Goal: Find specific page/section: Find specific page/section

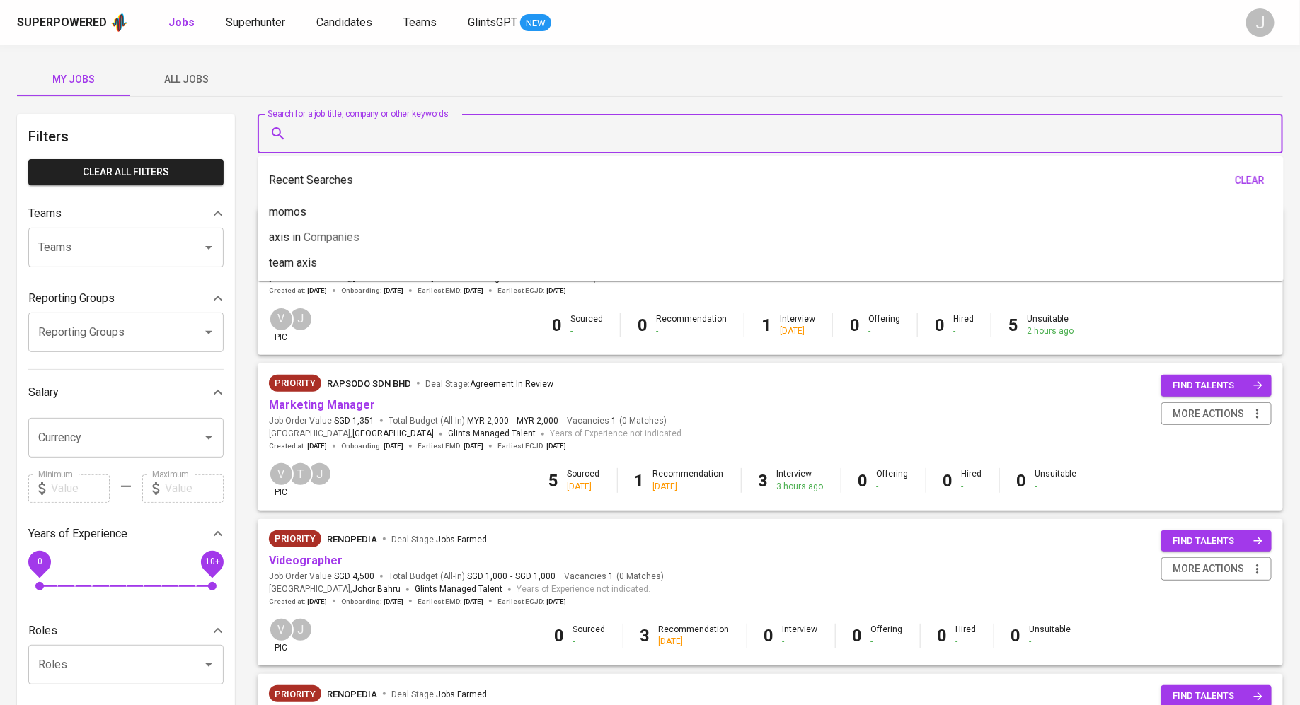
click at [361, 134] on input "Search for a job title, company or other keywords" at bounding box center [773, 133] width 963 height 27
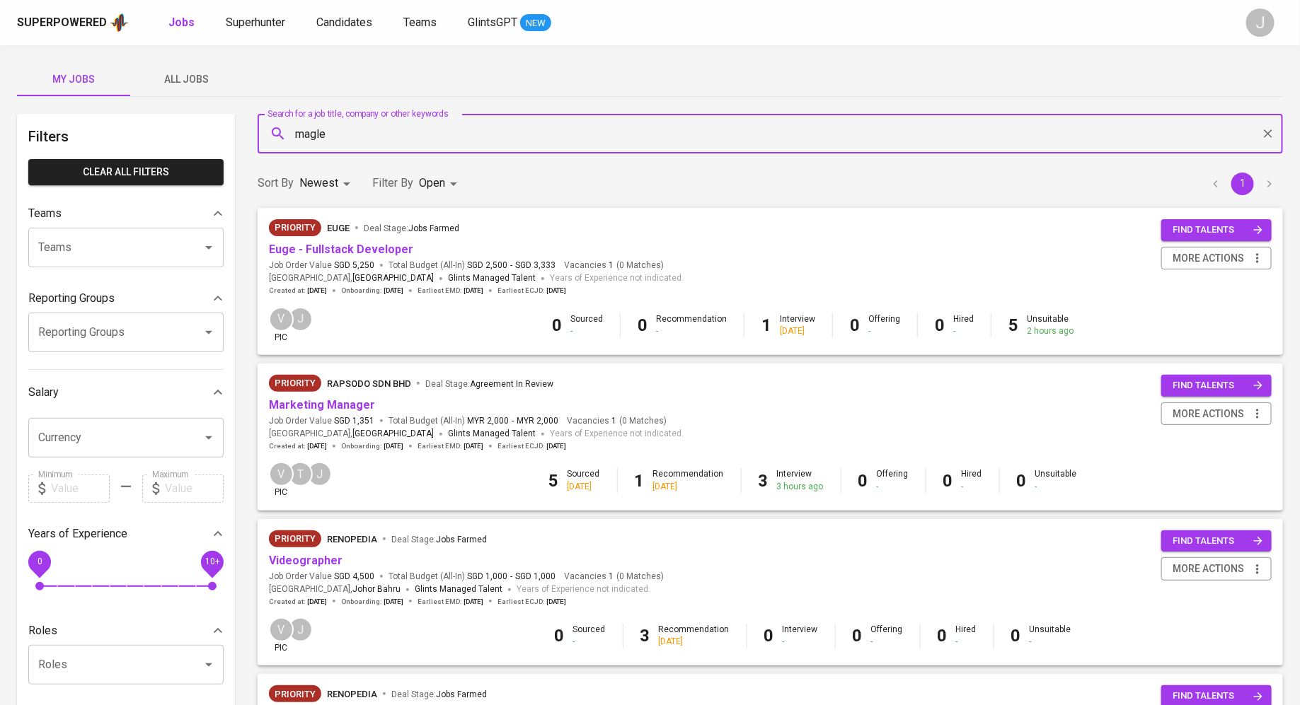
type input "maglev"
click at [335, 172] on span "Companies" at bounding box center [347, 174] width 56 height 13
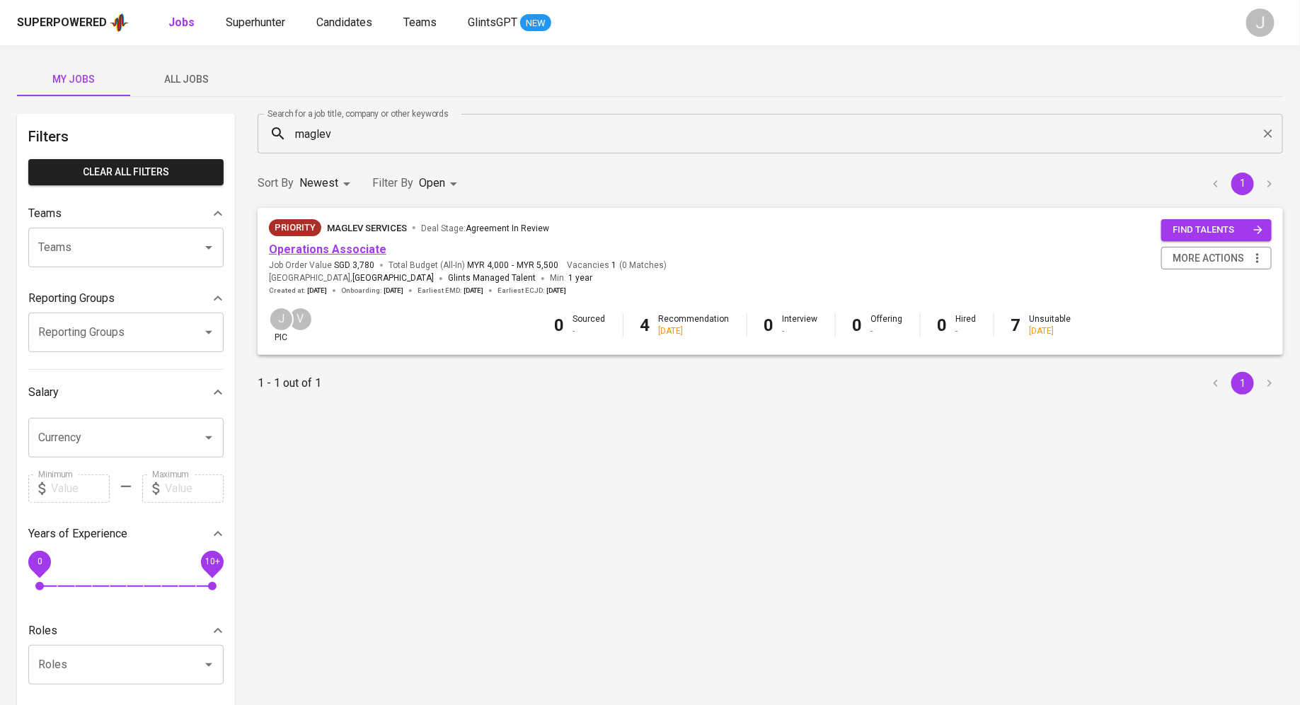
click at [323, 248] on link "Operations Associate" at bounding box center [327, 249] width 117 height 13
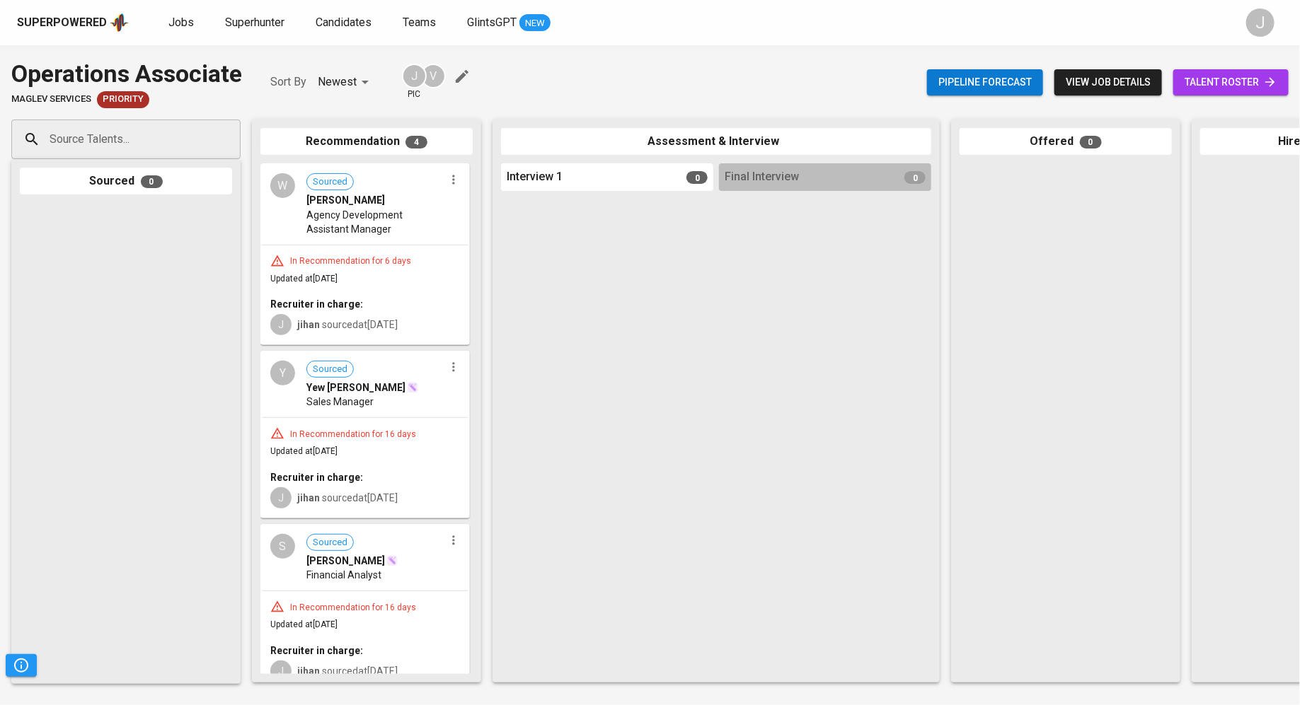
click at [320, 238] on div "W Sourced Wang Min Hui Agency Development Assistant Manager" at bounding box center [365, 204] width 207 height 79
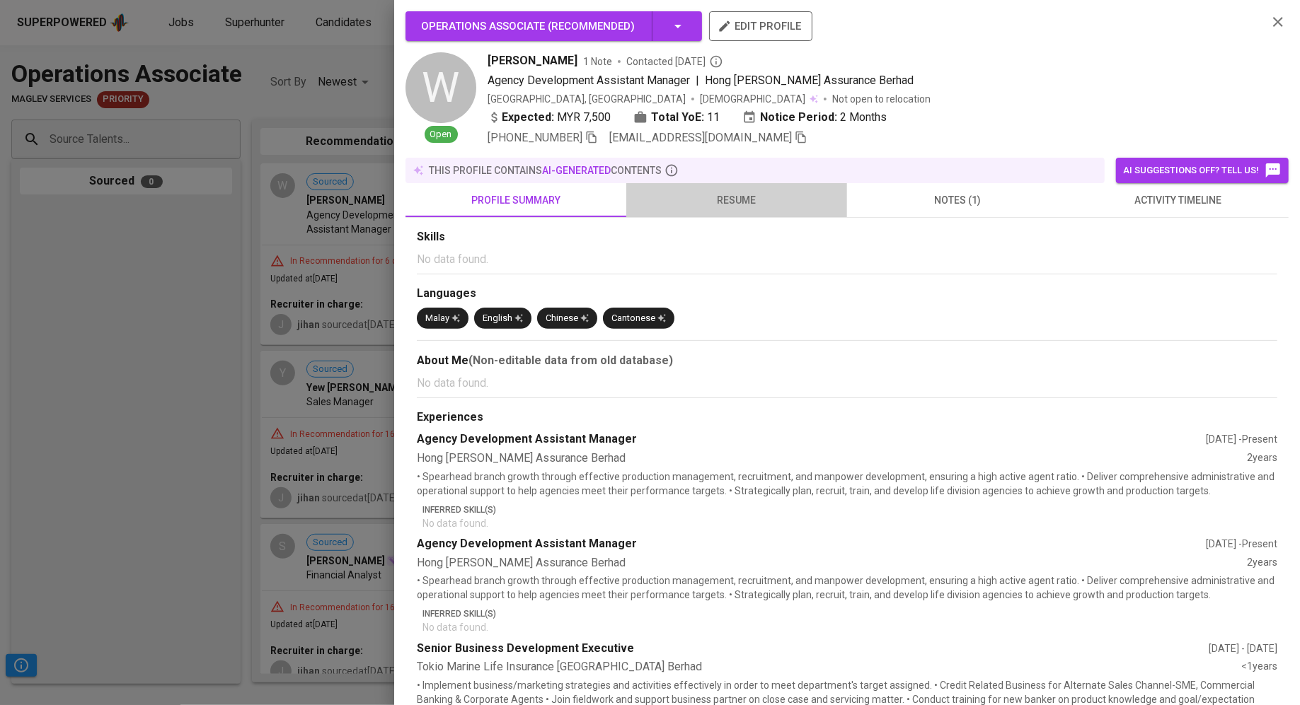
click at [713, 199] on span "resume" at bounding box center [737, 201] width 204 height 18
